Goal: Use online tool/utility: Utilize a website feature to perform a specific function

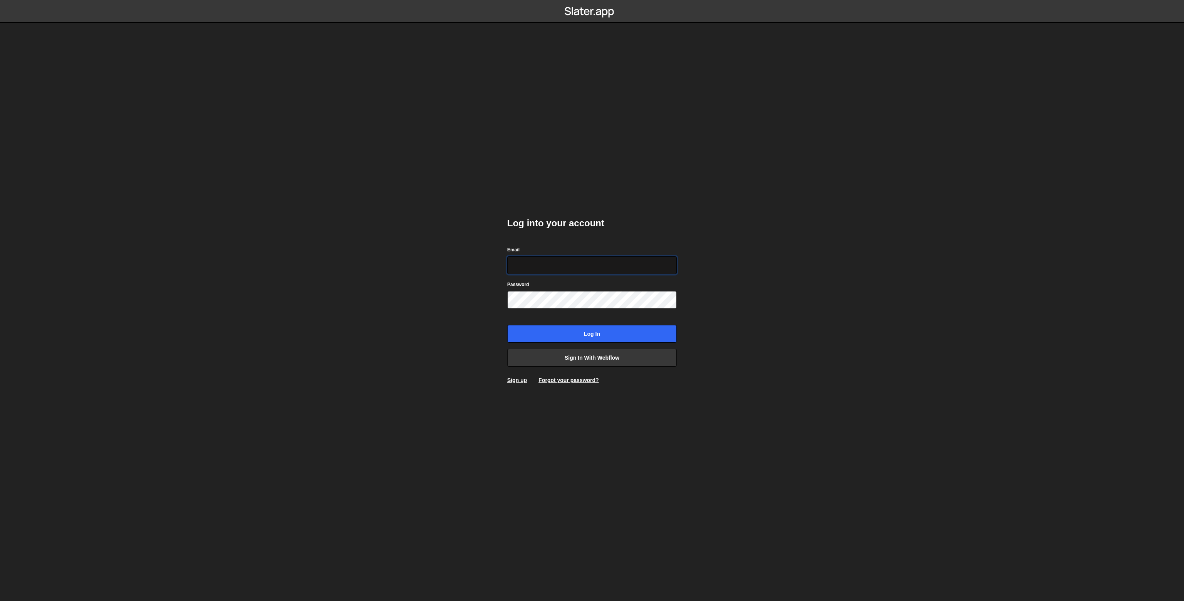
type input "[PERSON_NAME][EMAIL_ADDRESS][PERSON_NAME][DOMAIN_NAME]"
click at [572, 328] on input "Log in" at bounding box center [592, 334] width 170 height 18
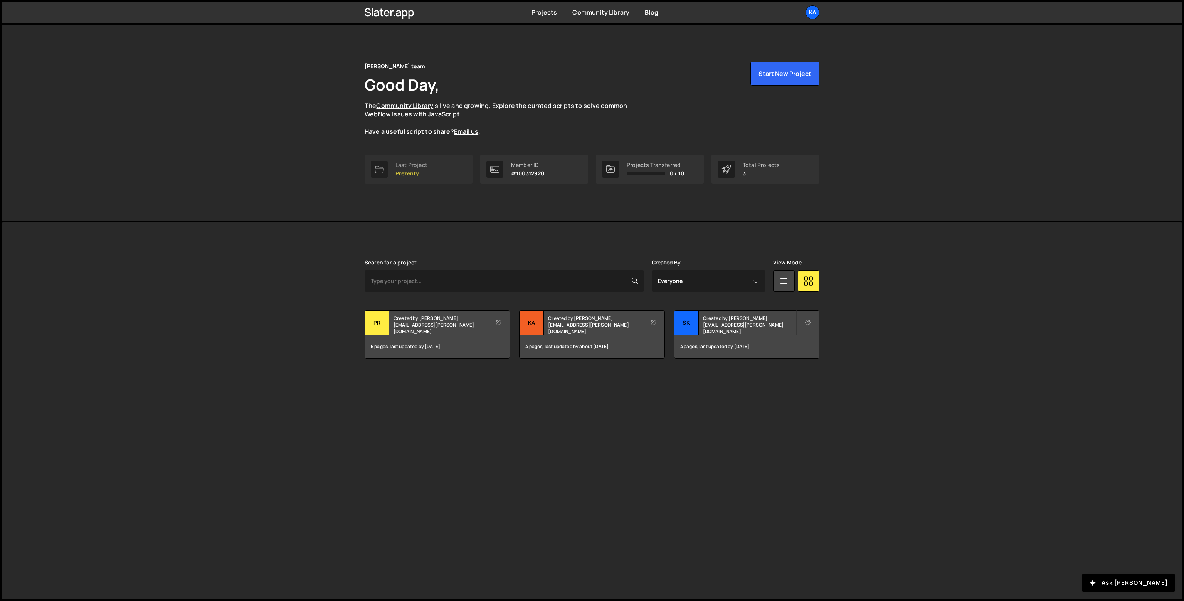
click at [395, 164] on div "Last Project" at bounding box center [411, 165] width 32 height 6
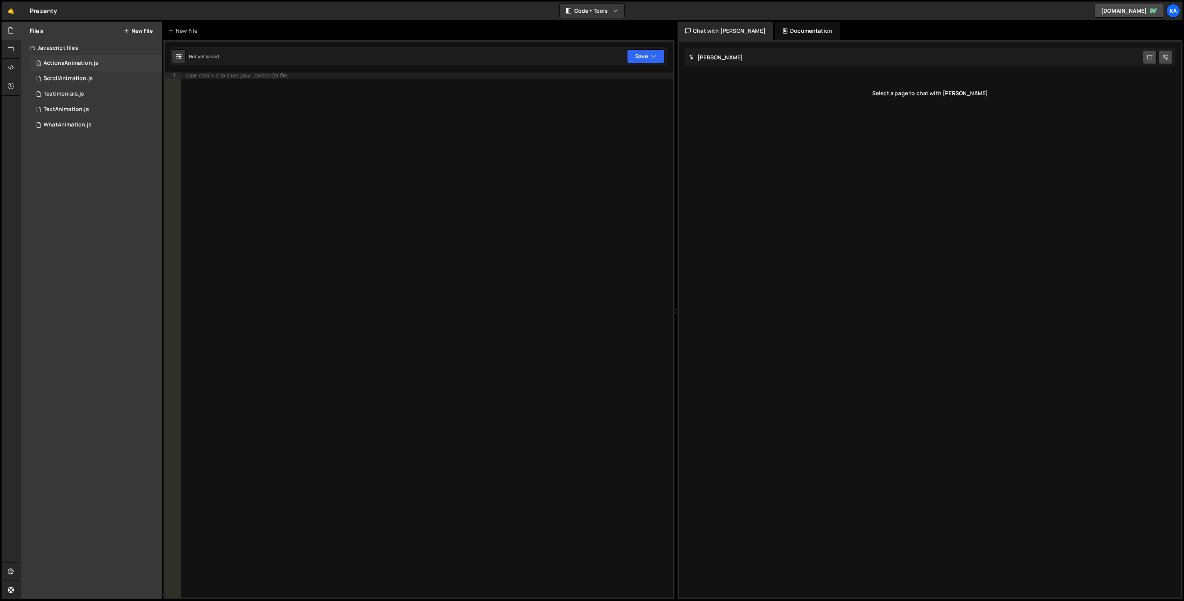
click at [49, 67] on div "5 ActionsAnimation.js 0" at bounding box center [96, 62] width 132 height 15
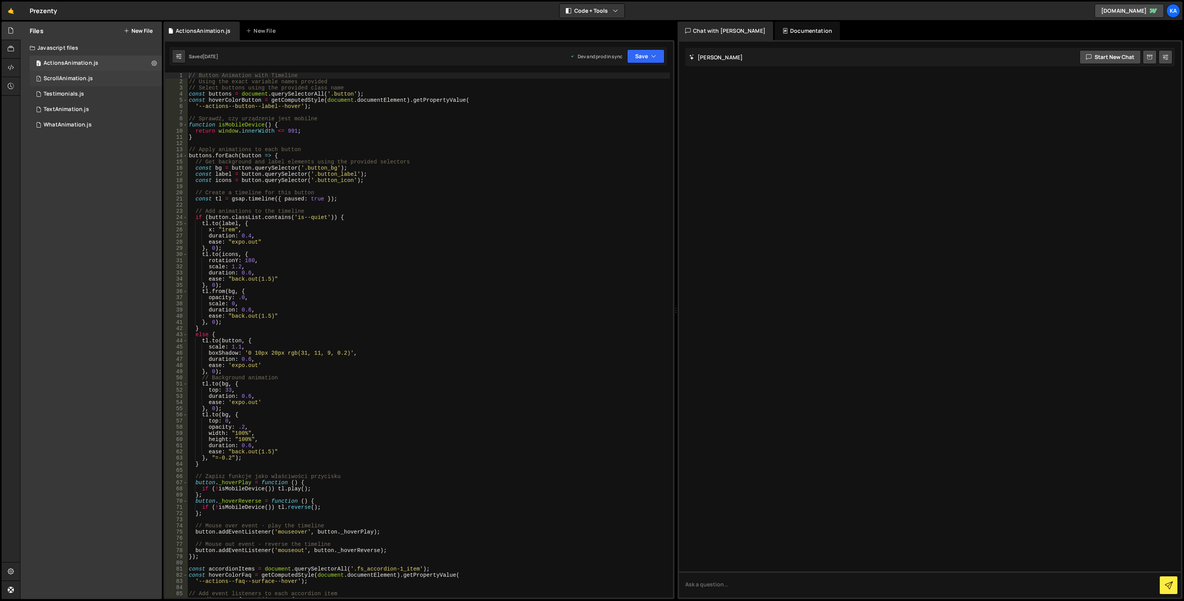
click at [64, 83] on div "1 ScrollAnimation.js 0" at bounding box center [96, 78] width 132 height 15
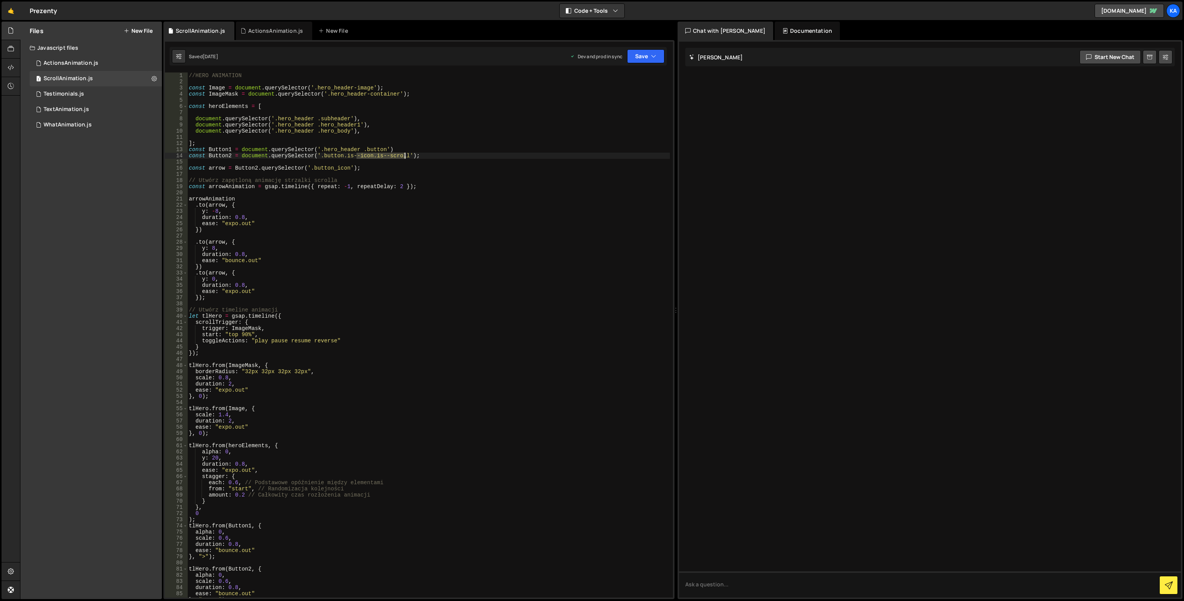
drag, startPoint x: 356, startPoint y: 154, endPoint x: 404, endPoint y: 157, distance: 47.9
click at [404, 157] on div "//HERO ANIMATION const Image = document . querySelector ( '.hero_header-image' …" at bounding box center [428, 340] width 482 height 537
click at [382, 240] on div "//HERO ANIMATION const Image = document . querySelector ( '.hero_header-image' …" at bounding box center [428, 340] width 482 height 537
drag, startPoint x: 410, startPoint y: 148, endPoint x: 165, endPoint y: 148, distance: 245.4
click at [165, 148] on div ".to(arrow, { 1 2 3 4 5 6 7 8 9 10 11 12 13 14 15 16 17 18 19 20 21 22 23 24 25 …" at bounding box center [419, 334] width 508 height 525
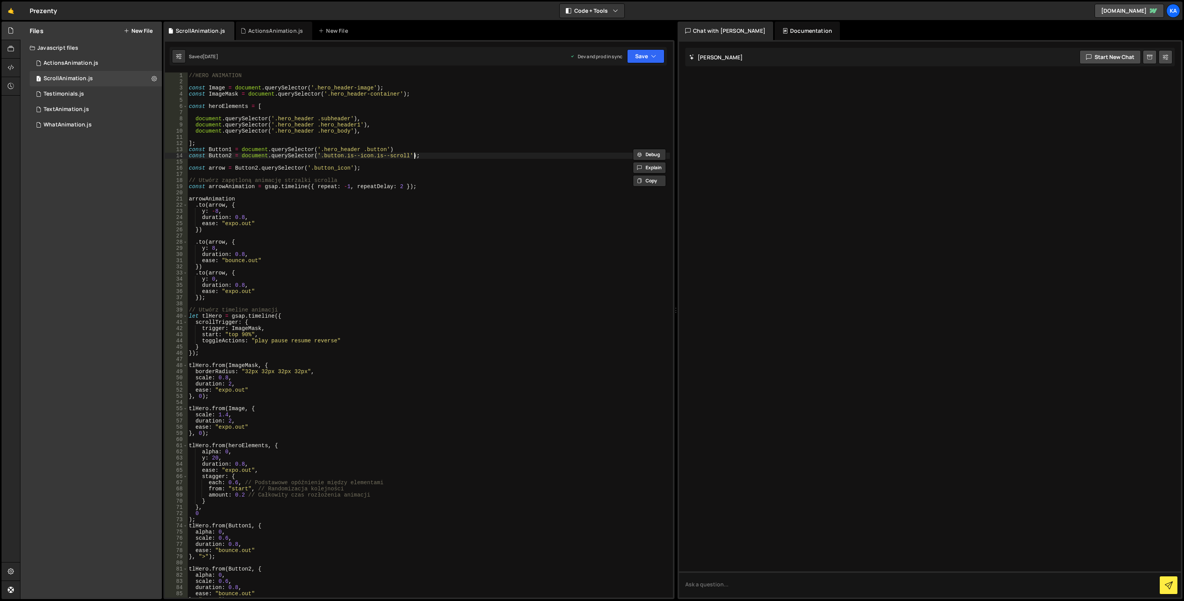
click at [433, 156] on div "//HERO ANIMATION const Image = document . querySelector ( '.hero_header-image' …" at bounding box center [428, 340] width 482 height 537
type textarea "const Button2 = document.querySelector('.button.is--icon.is--scroll');"
paste textarea "const Button1 = document.querySelector('.hero_header .button')"
type textarea "const Button1 = document.querySelector('.hero_header .button')"
type textarea "const Button2 = document.querySelector('.button.is--icon.is--scroll');"
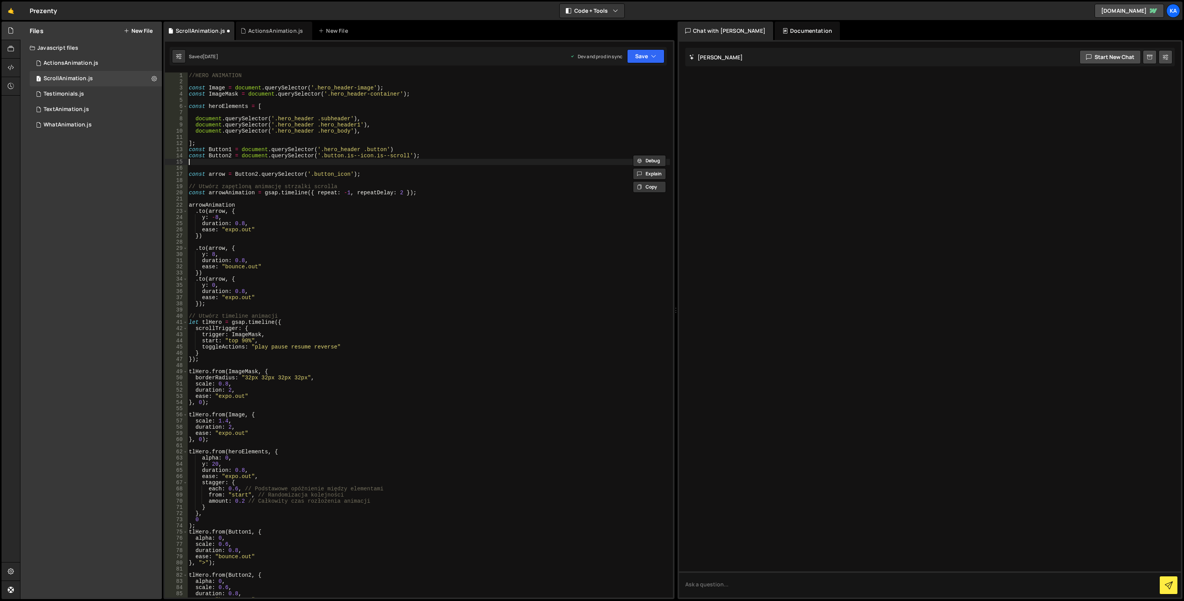
paste textarea "const Button2 = document.querySelector('.button.is--icon.is--scroll');"
type textarea "const Button3 = document.querySelector('.button.is--icon.is--scroll');"
type textarea "const arrow = Button3.querySelector('.button_icon');"
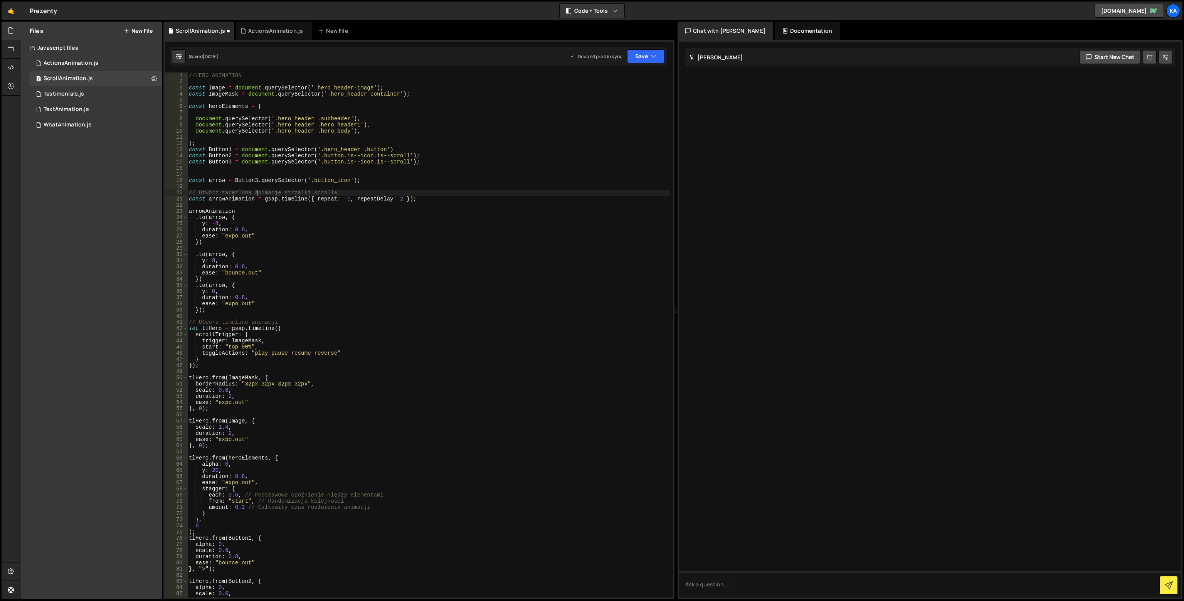
type textarea "const arrowAnimation = gsap.timeline({ repeat: -1, repeatDelay: 2 });"
drag, startPoint x: 356, startPoint y: 154, endPoint x: 405, endPoint y: 156, distance: 49.7
click at [405, 156] on div "//HERO ANIMATION const Image = document . querySelector ( '.hero_header-image' …" at bounding box center [428, 340] width 482 height 537
click at [312, 259] on div "//HERO ANIMATION const Image = document . querySelector ( '.hero_header-image' …" at bounding box center [428, 340] width 482 height 537
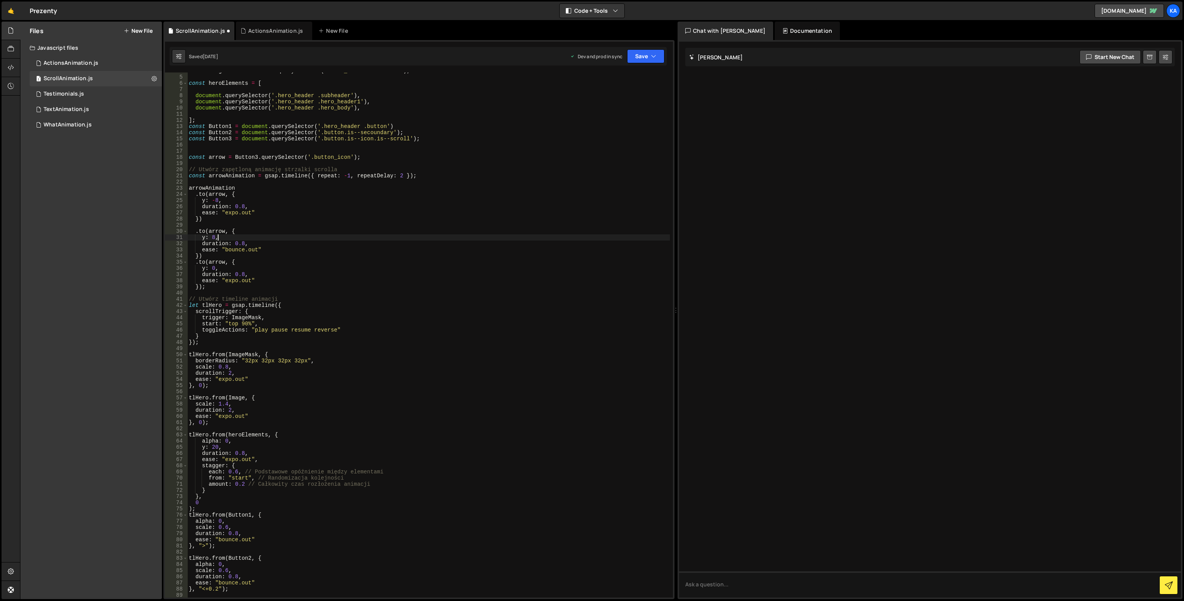
scroll to position [0, 0]
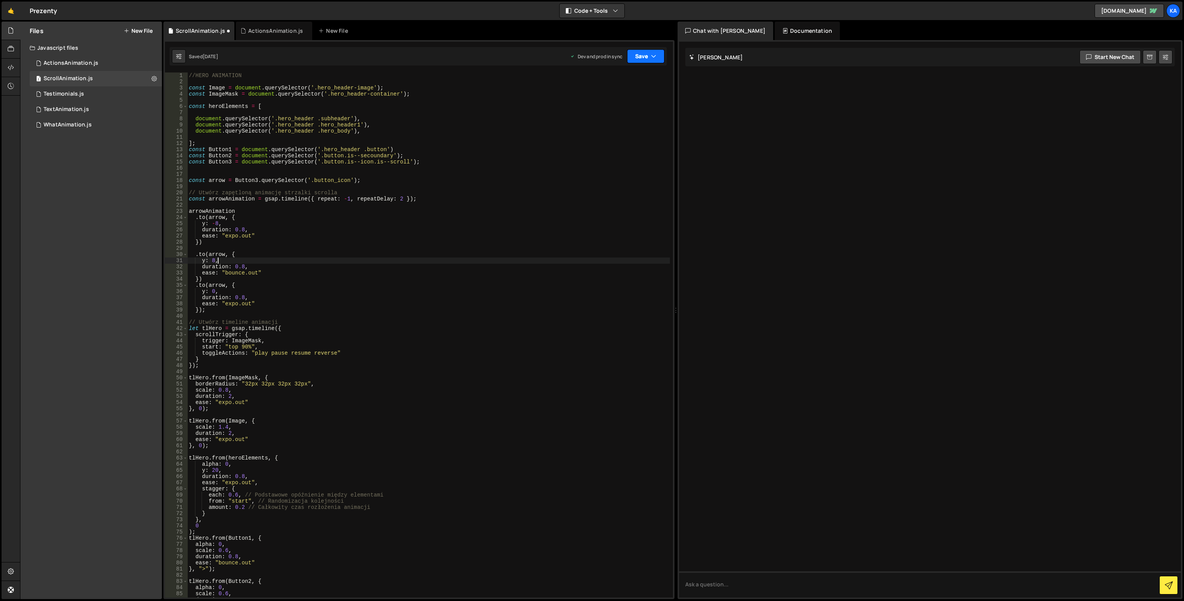
type textarea "y: 8,"
click at [643, 54] on button "Save" at bounding box center [645, 56] width 37 height 14
click at [601, 100] on div "Save to Production S" at bounding box center [620, 100] width 80 height 8
click at [646, 52] on button "Save" at bounding box center [645, 56] width 37 height 14
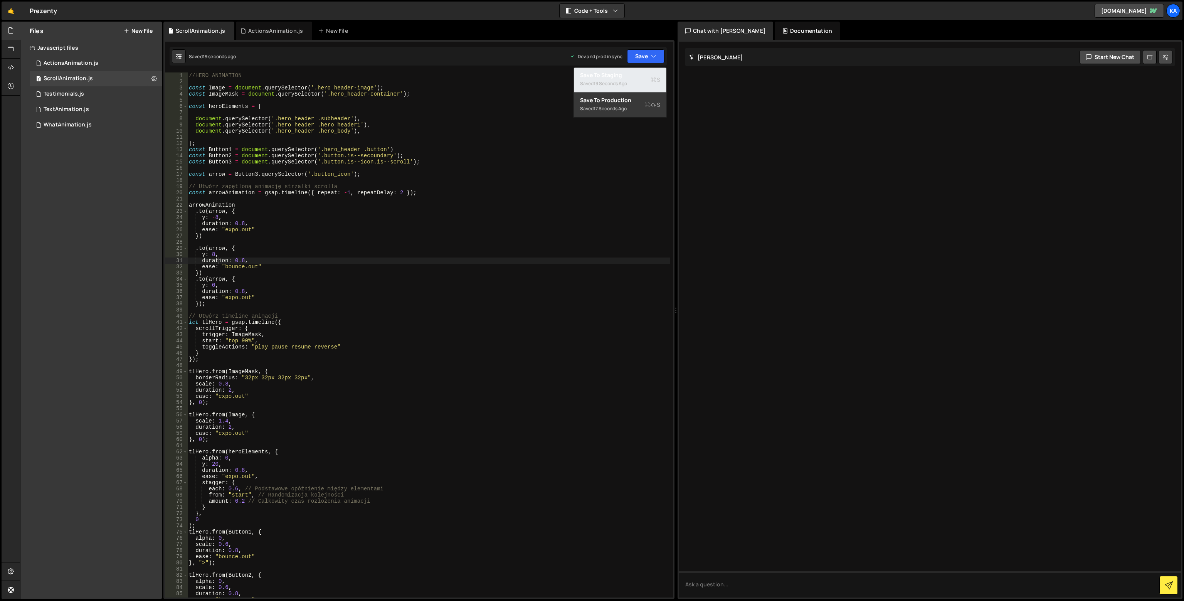
click at [631, 79] on div "Saved 19 seconds ago" at bounding box center [620, 83] width 80 height 9
click at [648, 51] on button "Save" at bounding box center [645, 56] width 37 height 14
click at [619, 96] on button "Save to Production S Saved 19 seconds ago" at bounding box center [620, 104] width 92 height 25
click at [301, 168] on div "//HERO ANIMATION const Image = document . querySelector ( '.hero_header-image' …" at bounding box center [428, 340] width 482 height 537
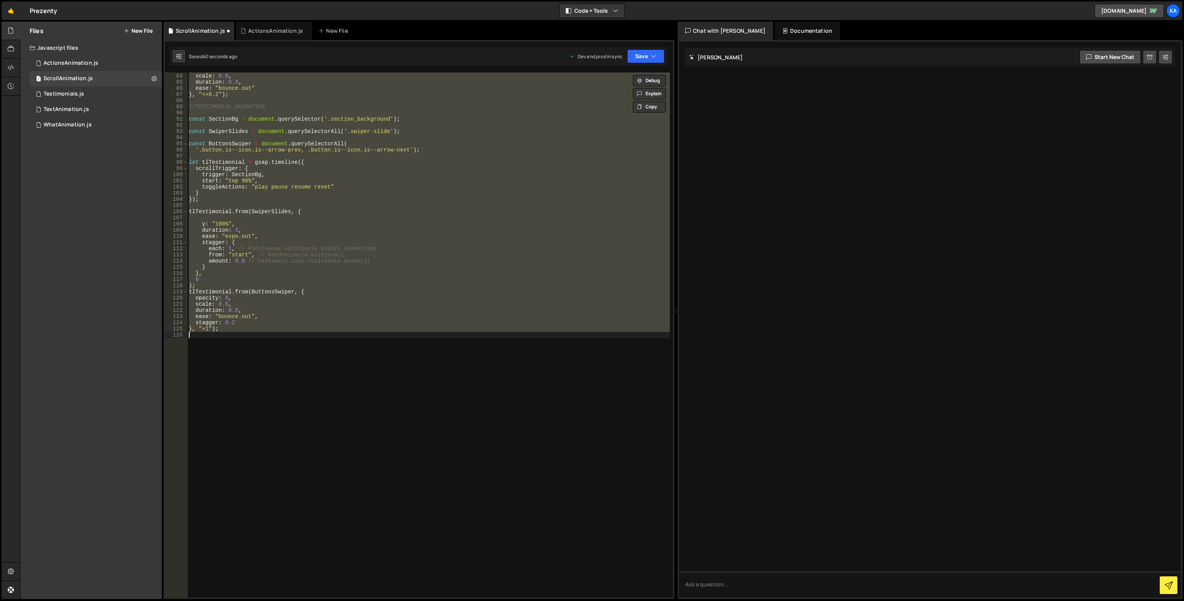
scroll to position [511, 0]
click at [77, 64] on div "ActionsAnimation.js" at bounding box center [71, 63] width 55 height 7
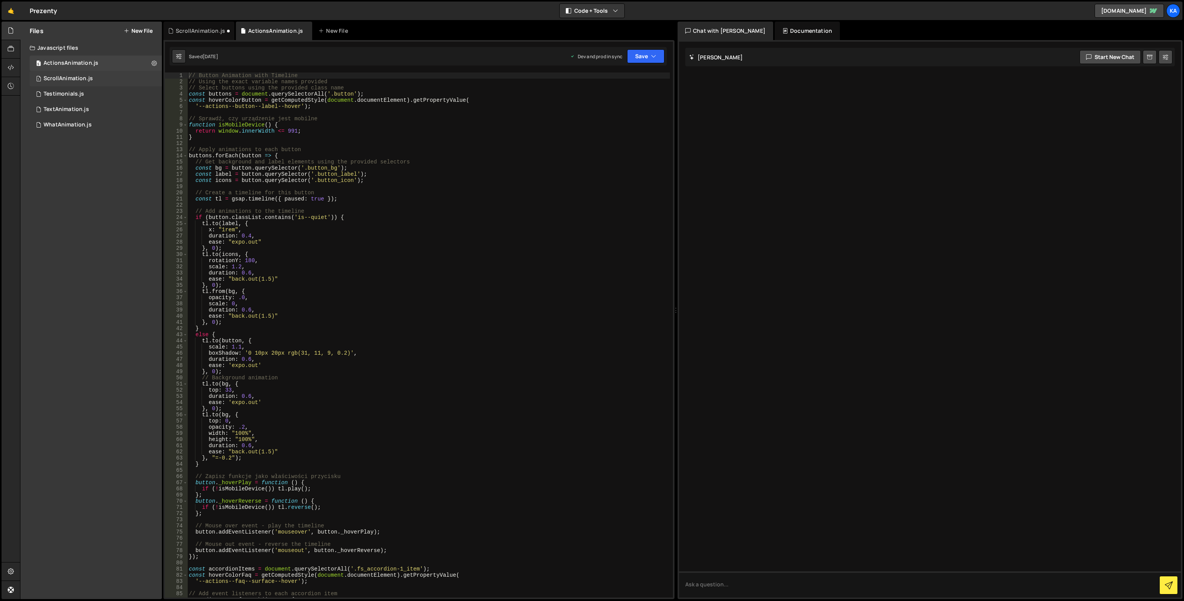
click at [70, 81] on div "ScrollAnimation.js" at bounding box center [68, 78] width 49 height 7
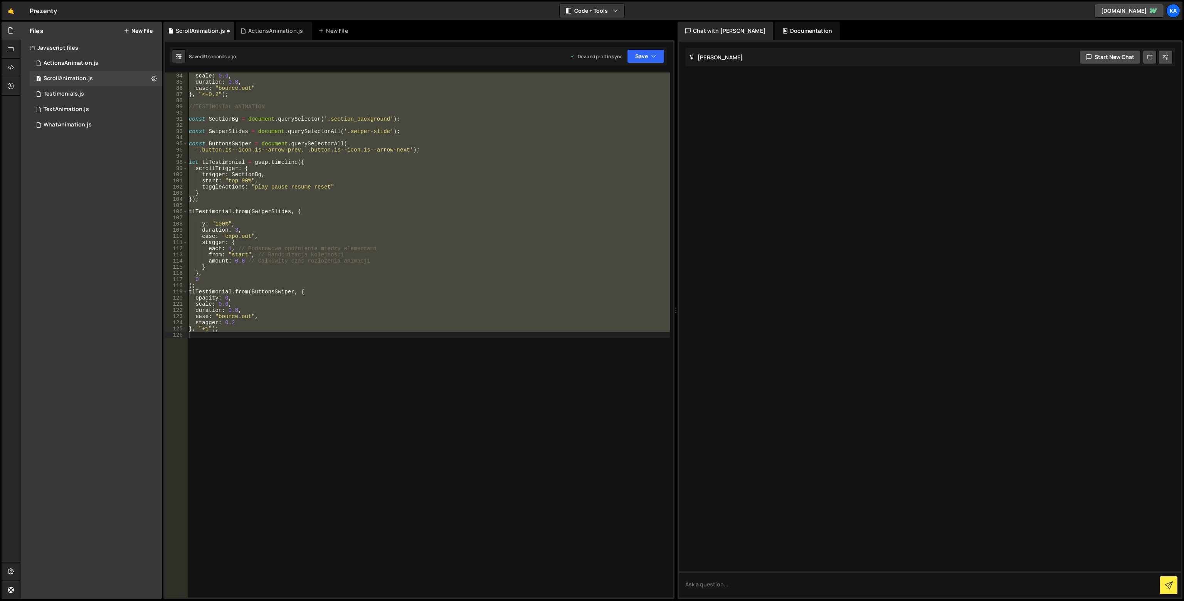
click at [324, 160] on div "alpha : 0 , scale : 0.6 , duration : 0.8 , ease : "bounce.out" } , "<+0.2" ) ; …" at bounding box center [428, 334] width 482 height 525
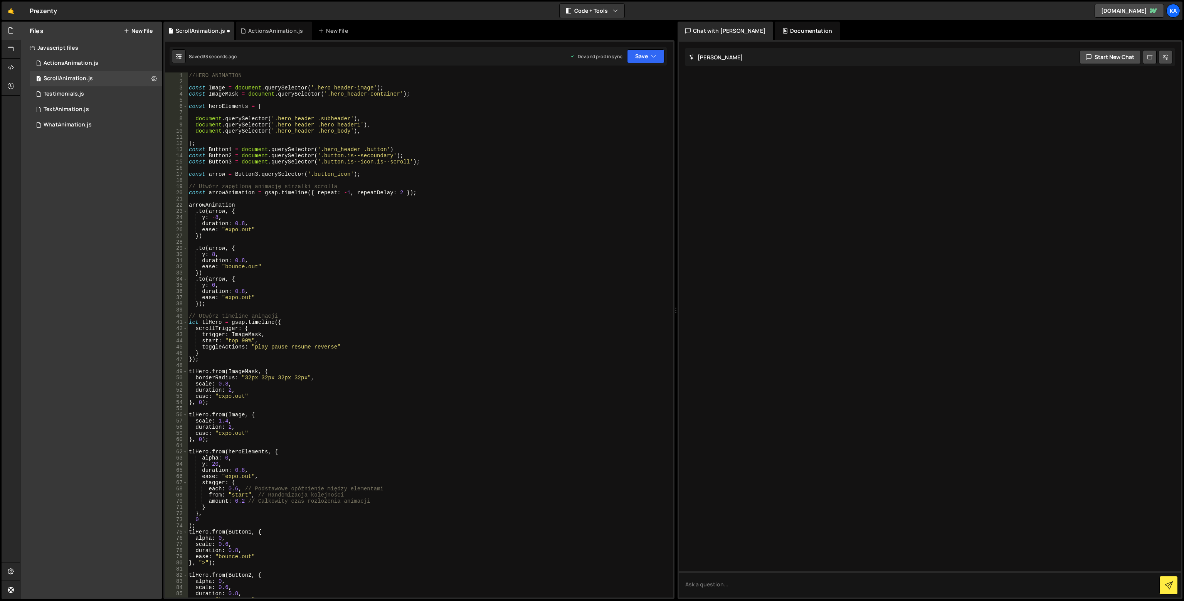
scroll to position [0, 0]
click at [385, 145] on div "//HERO ANIMATION const Image = document . querySelector ( '.hero_header-image' …" at bounding box center [428, 340] width 482 height 537
type textarea "const Button2 = document.querySelector('.button.is--icon.is--scroll');"
click at [651, 57] on icon "button" at bounding box center [653, 56] width 5 height 8
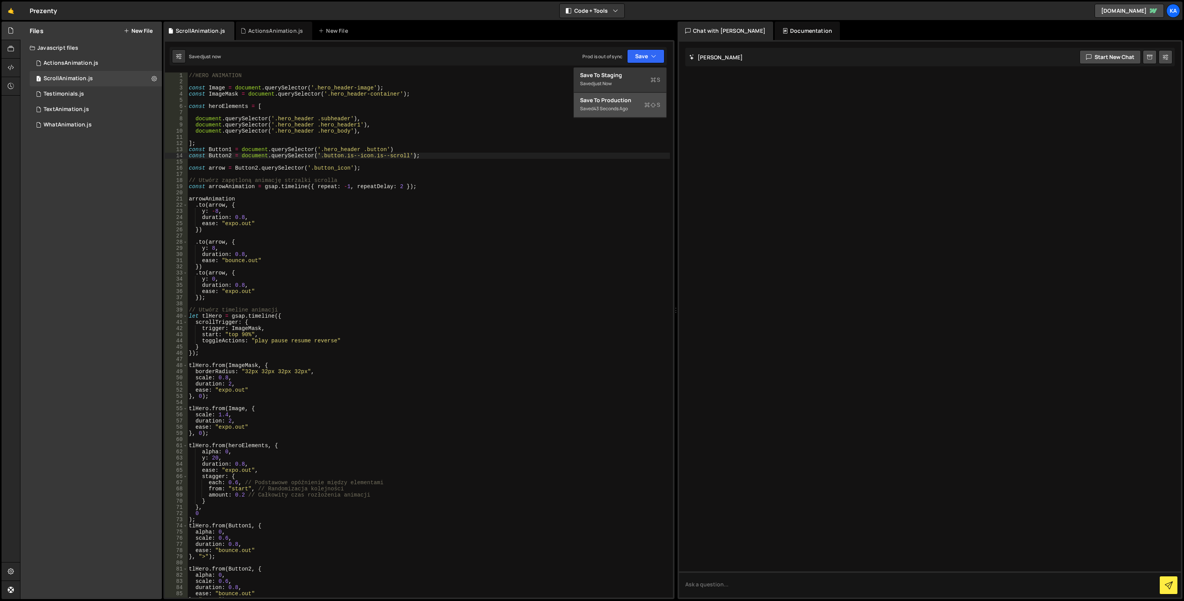
click at [620, 105] on div "43 seconds ago" at bounding box center [610, 108] width 34 height 7
click at [230, 154] on div "//HERO ANIMATION const Image = document . querySelector ( '.hero_header-image' …" at bounding box center [428, 340] width 482 height 537
click at [254, 168] on div "//HERO ANIMATION const Image = document . querySelector ( '.hero_header-image' …" at bounding box center [428, 340] width 482 height 537
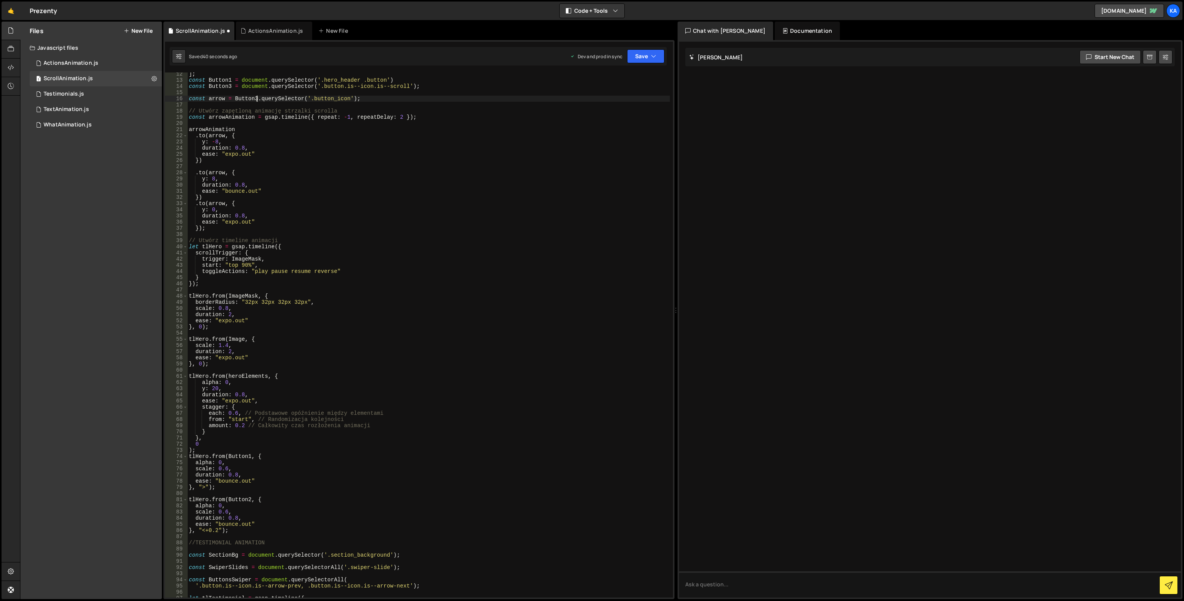
scroll to position [69, 0]
click at [250, 500] on div "] ; const Button1 = document . querySelector ( '.hero_header .button' ) const B…" at bounding box center [428, 339] width 482 height 537
click at [632, 59] on button "Save" at bounding box center [645, 56] width 37 height 14
click at [631, 102] on div "Save to Production S" at bounding box center [620, 100] width 80 height 8
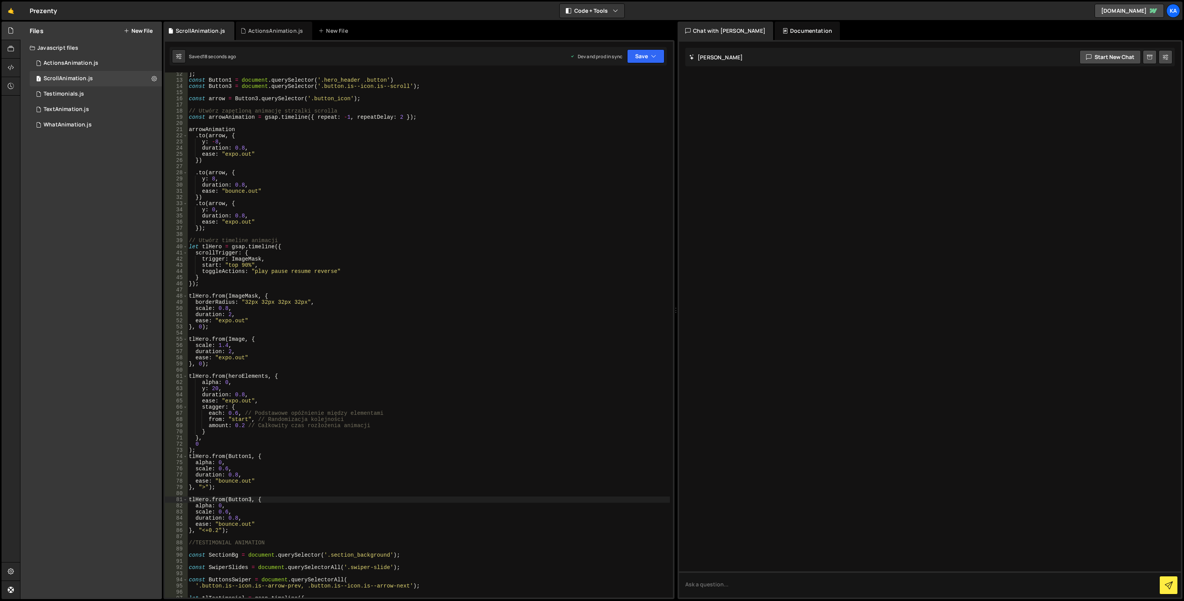
scroll to position [139, 0]
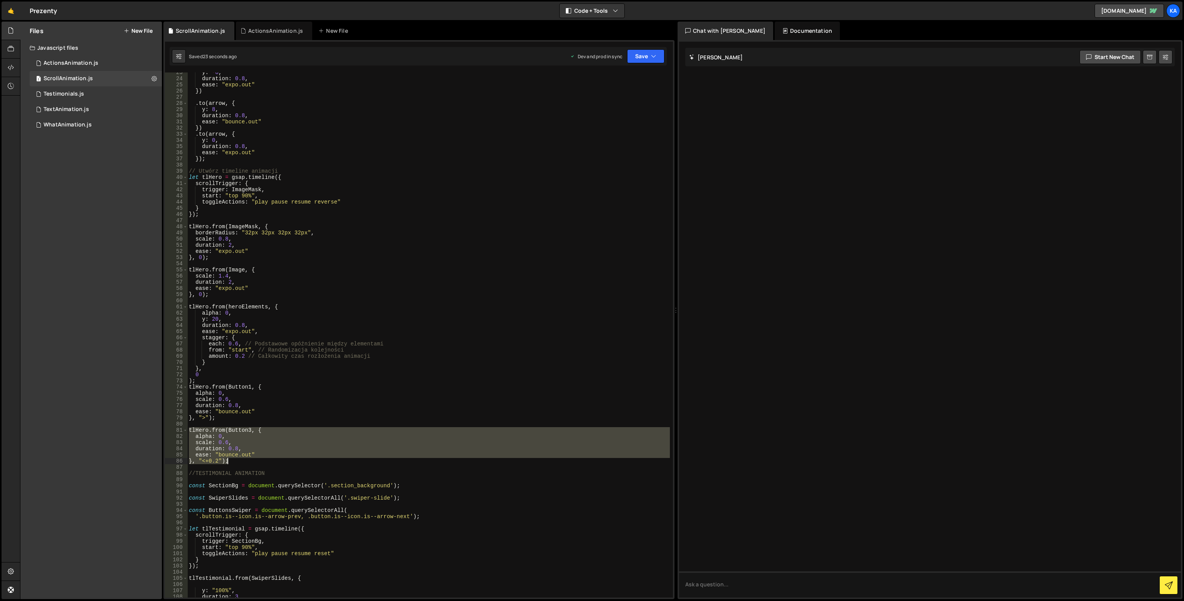
drag, startPoint x: 188, startPoint y: 428, endPoint x: 248, endPoint y: 462, distance: 68.8
click at [248, 462] on div "y : - 8 , duration : 0.8 , ease : "expo.out" }) . to ( arrow , { y : 8 , durati…" at bounding box center [428, 337] width 482 height 537
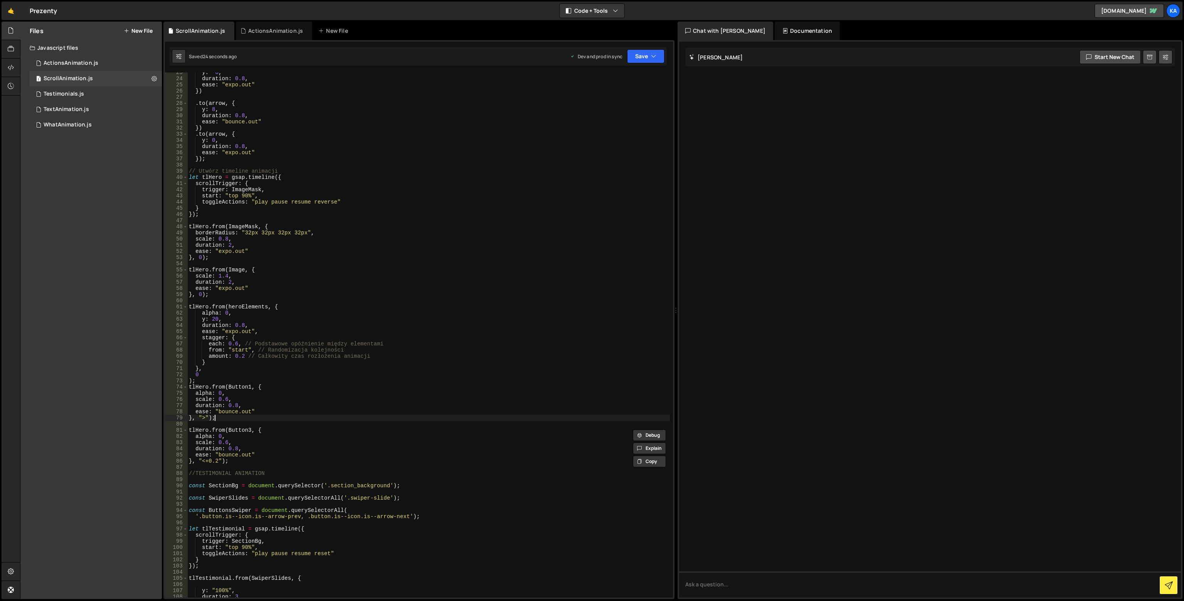
click at [220, 416] on div "y : - 8 , duration : 0.8 , ease : "expo.out" }) . to ( arrow , { y : 8 , durati…" at bounding box center [428, 337] width 482 height 537
type textarea "}, ">");"
paste textarea "}, "<+0.2");"
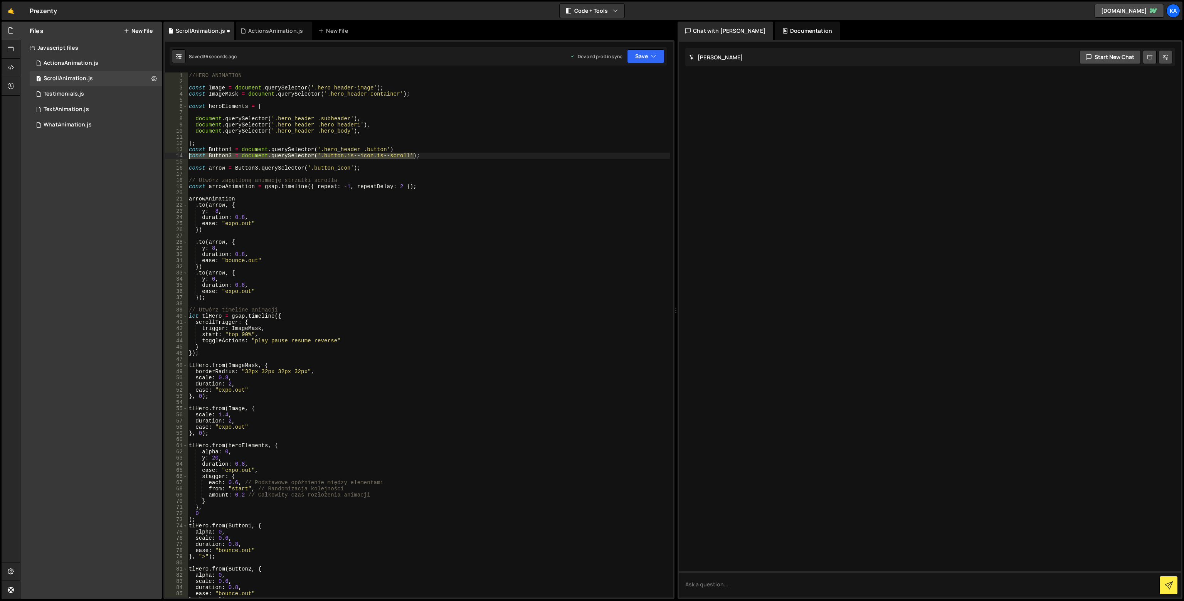
drag, startPoint x: 426, startPoint y: 154, endPoint x: 186, endPoint y: 154, distance: 239.6
click at [186, 154] on div "tlHero.from(Button2, { 1 2 3 4 5 6 7 8 9 10 11 12 13 14 15 16 17 18 19 20 21 22…" at bounding box center [419, 334] width 508 height 525
type textarea "const Button3 = document.querySelector('.button.is--icon.is--scroll');"
paste textarea "const Button3 = document.querySelector('.button.is--icon.is--scroll');"
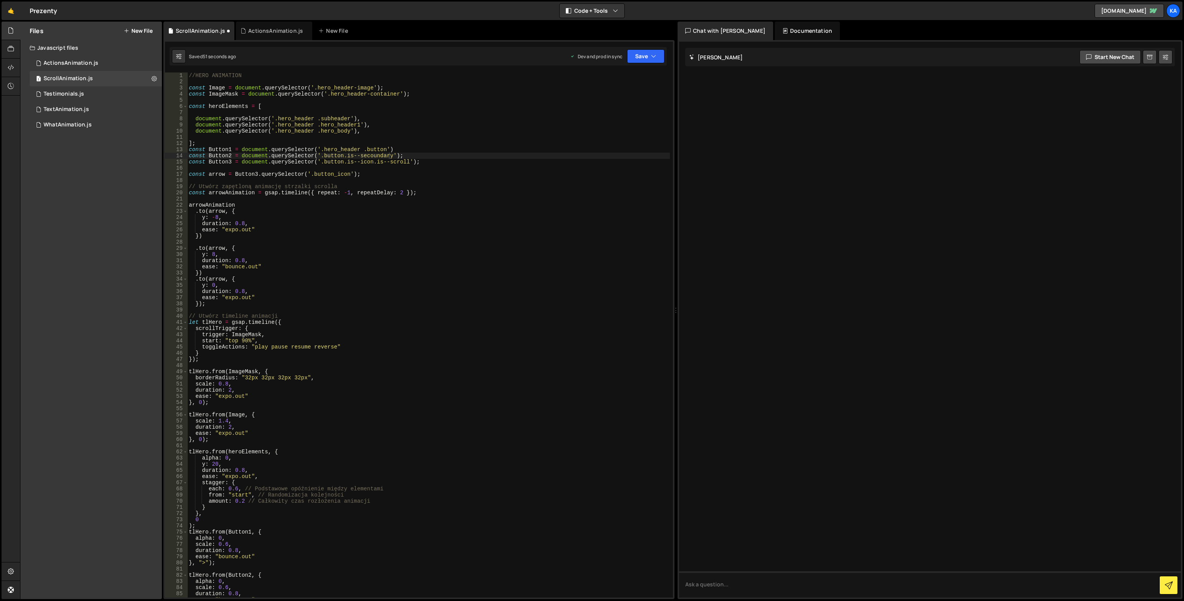
click at [668, 52] on div "1 Type cmd + s to save your Javascript file. הההההההההההההההההההההההההההההההההה…" at bounding box center [418, 319] width 511 height 559
click at [660, 54] on button "Save" at bounding box center [645, 56] width 37 height 14
click at [611, 101] on div "Save to Production S" at bounding box center [620, 100] width 80 height 8
click at [646, 56] on button "Save" at bounding box center [645, 56] width 37 height 14
click at [637, 104] on div "Saved 11 seconds ago" at bounding box center [620, 108] width 80 height 9
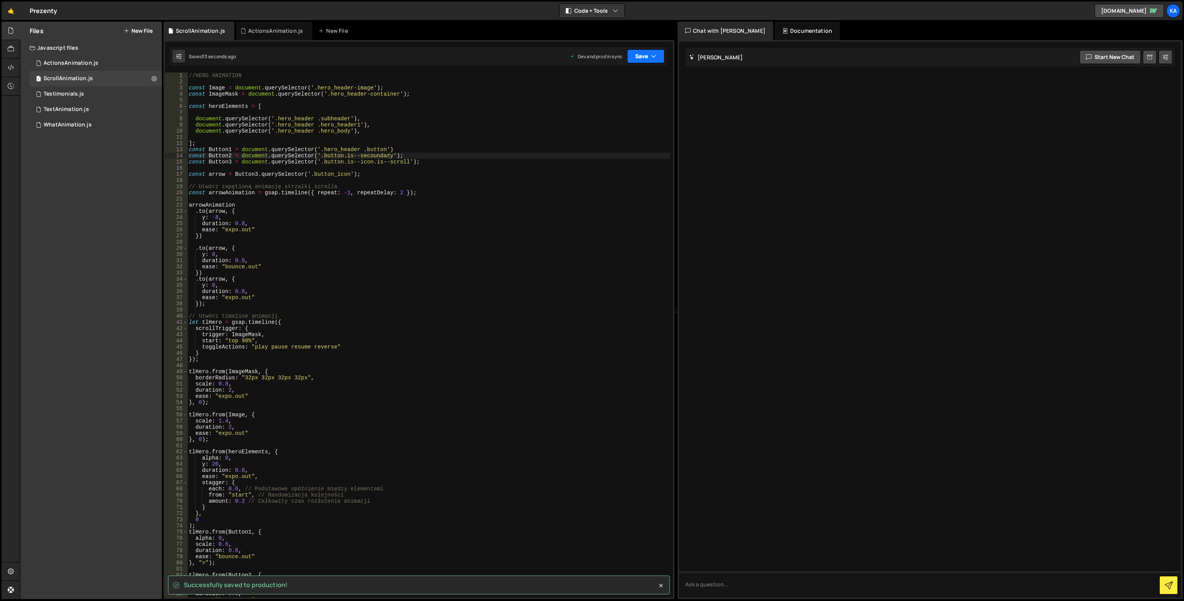
click at [653, 55] on icon "button" at bounding box center [653, 56] width 5 height 8
click at [635, 76] on div "Save to Staging S" at bounding box center [620, 75] width 80 height 8
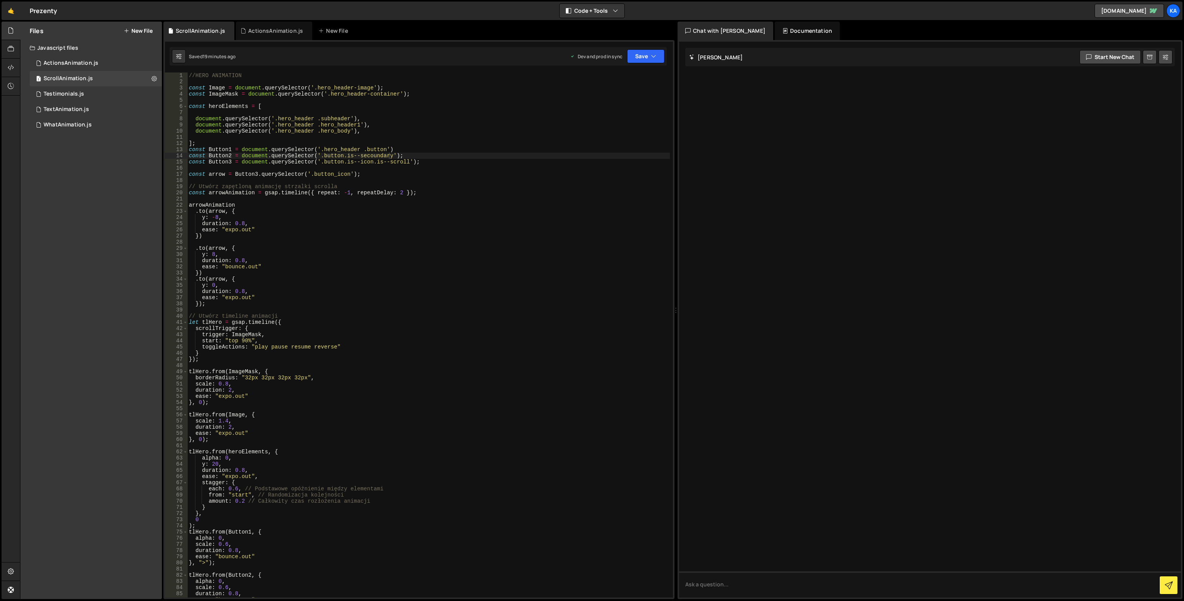
click at [342, 154] on div "//HERO ANIMATION const Image = document . querySelector ( '.hero_header-image' …" at bounding box center [428, 340] width 482 height 537
paste textarea
type textarea "const Button2 = document.querySelector('.button.is--secondary');"
